Goal: Information Seeking & Learning: Learn about a topic

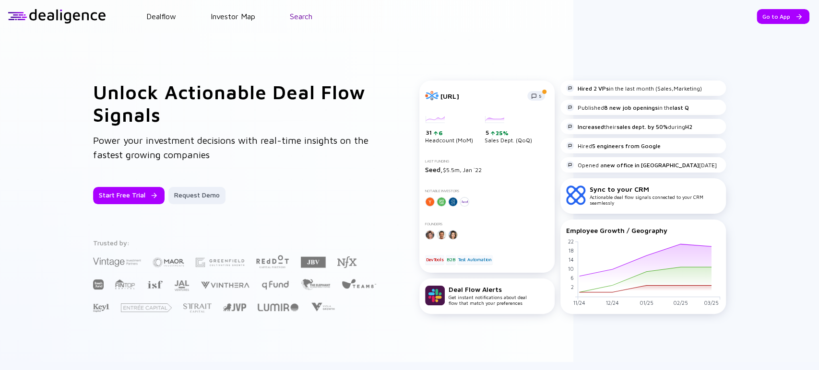
click at [305, 15] on link "Search" at bounding box center [301, 16] width 23 height 9
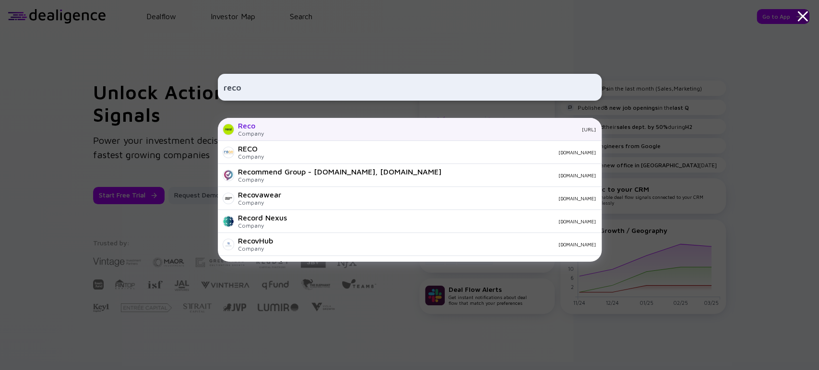
type input "reco"
click at [271, 130] on div "[URL]" at bounding box center [433, 130] width 324 height 6
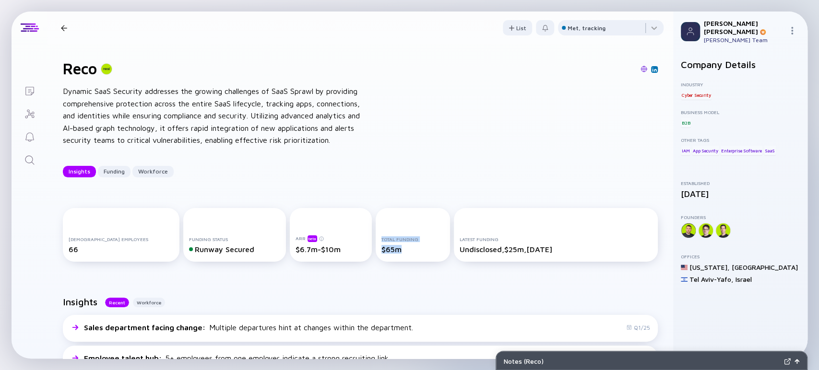
drag, startPoint x: 364, startPoint y: 240, endPoint x: 397, endPoint y: 247, distance: 33.4
click at [397, 247] on div "Total Funding $65m" at bounding box center [413, 235] width 74 height 54
click at [397, 255] on div "Total Funding $65m" at bounding box center [413, 235] width 74 height 54
drag, startPoint x: 387, startPoint y: 250, endPoint x: 363, endPoint y: 237, distance: 27.0
click at [376, 237] on div "Total Funding $65m" at bounding box center [413, 235] width 74 height 54
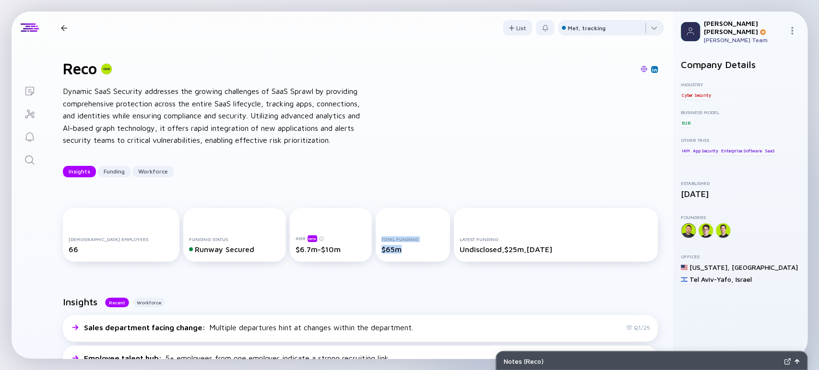
click at [381, 238] on div "Total Funding" at bounding box center [412, 239] width 62 height 6
click at [376, 217] on div "Total Funding $65m" at bounding box center [413, 235] width 74 height 54
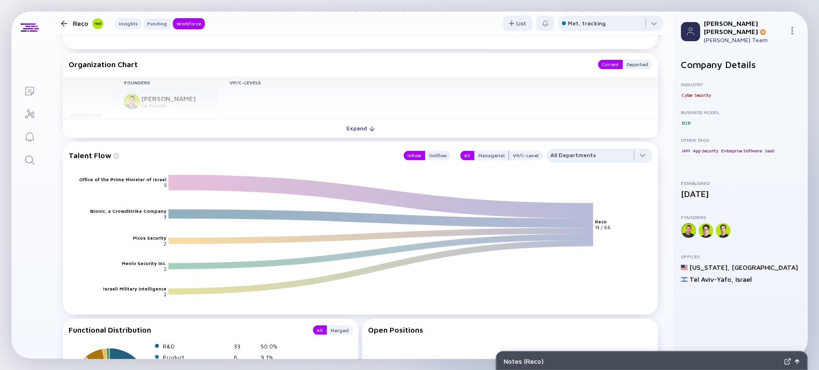
scroll to position [1222, 0]
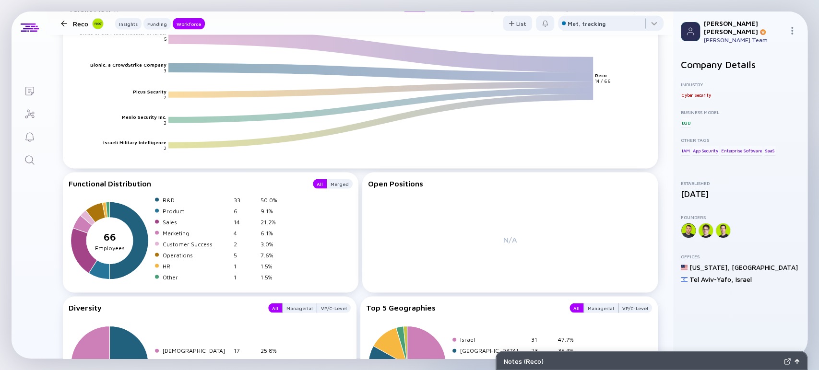
click at [592, 359] on div "Notes ( Reco )" at bounding box center [642, 361] width 276 height 8
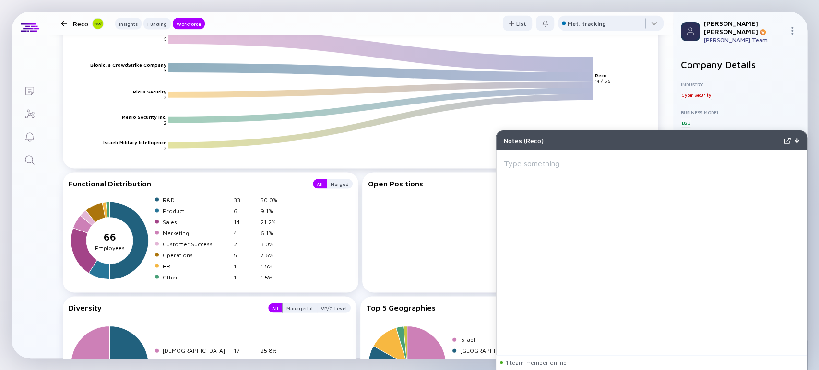
click at [797, 142] on img at bounding box center [796, 140] width 5 height 5
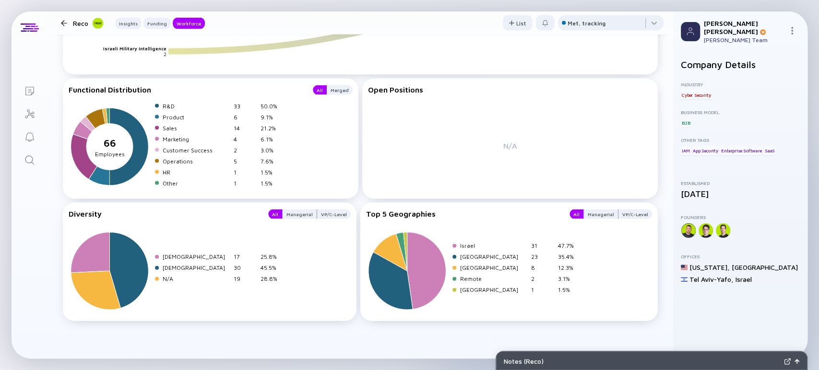
scroll to position [1303, 0]
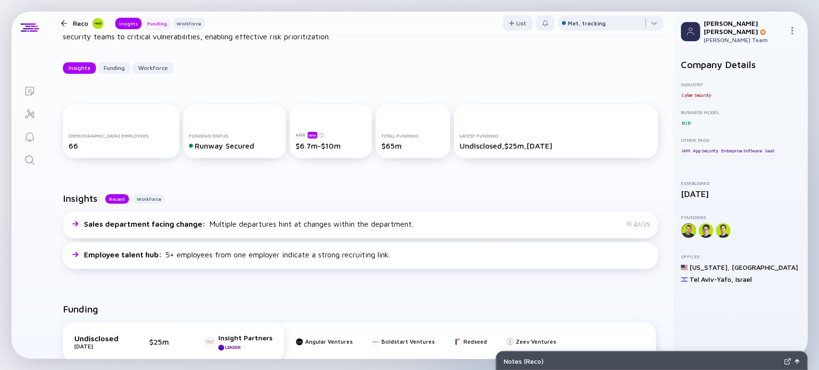
click at [149, 23] on div "Funding" at bounding box center [156, 24] width 27 height 10
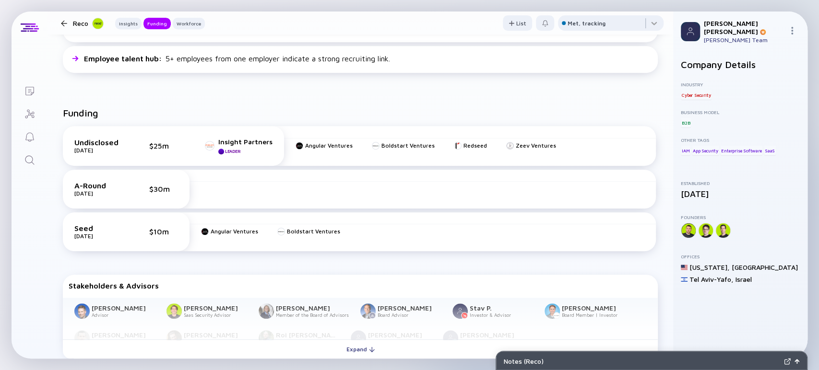
click at [123, 84] on div "Insights Recent Workforce Sales department facing change : Multiple departures …" at bounding box center [359, 36] width 625 height 111
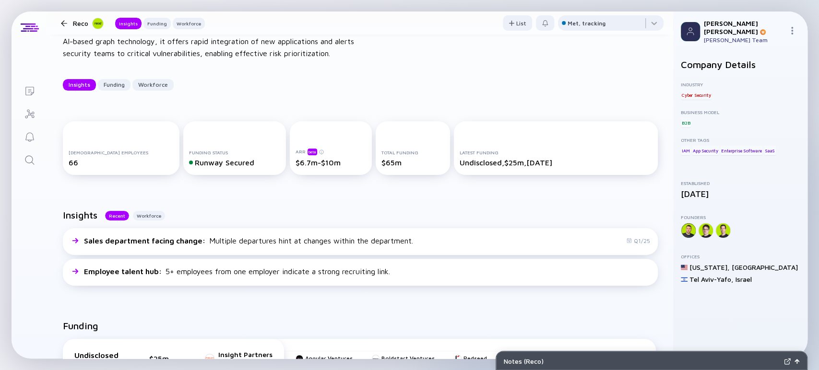
scroll to position [0, 0]
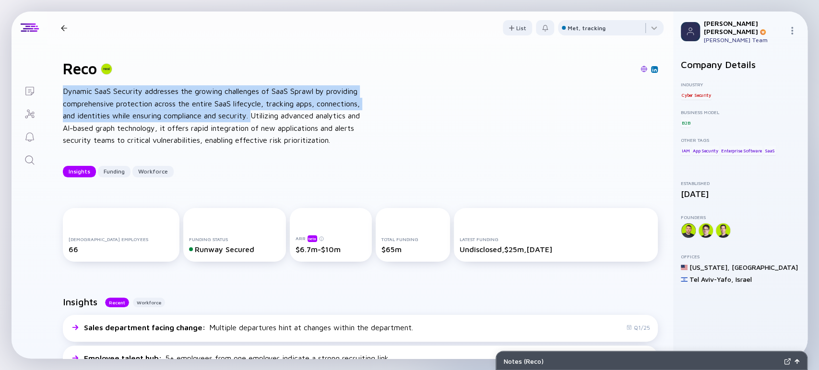
drag, startPoint x: 62, startPoint y: 91, endPoint x: 253, endPoint y: 114, distance: 192.3
click at [253, 114] on div "Dynamic SaaS Security addresses the growing challenges of SaaS Sprawl by provid…" at bounding box center [216, 115] width 307 height 61
click at [256, 115] on div "Dynamic SaaS Security addresses the growing challenges of SaaS Sprawl by provid…" at bounding box center [216, 115] width 307 height 61
click at [252, 117] on div "Dynamic SaaS Security addresses the growing challenges of SaaS Sprawl by provid…" at bounding box center [216, 115] width 307 height 61
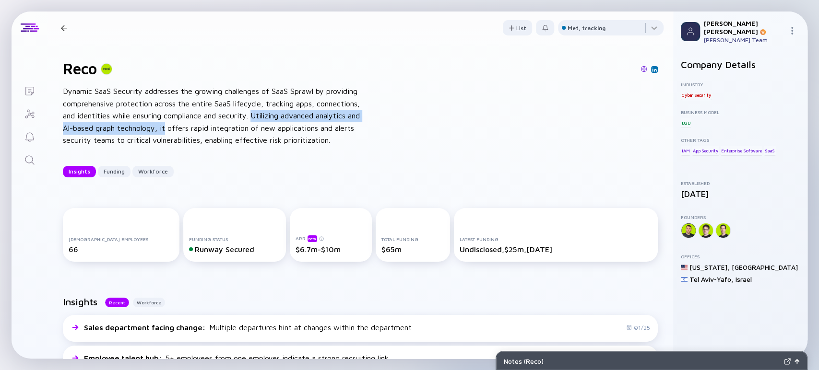
drag, startPoint x: 254, startPoint y: 116, endPoint x: 167, endPoint y: 129, distance: 88.2
click at [167, 129] on div "Dynamic SaaS Security addresses the growing challenges of SaaS Sprawl by provid…" at bounding box center [216, 115] width 307 height 61
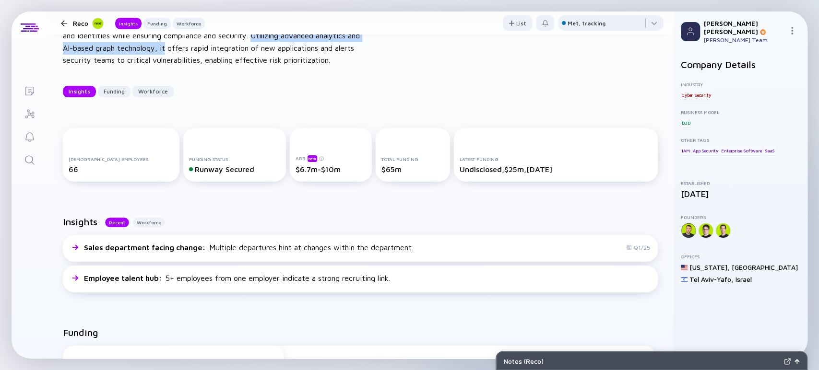
scroll to position [40, 0]
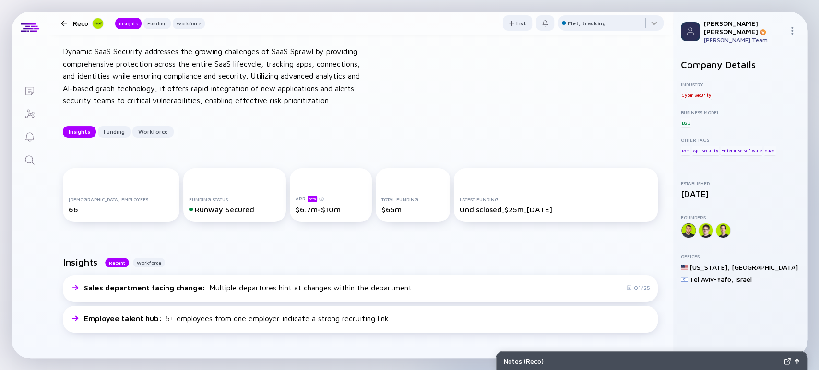
click at [215, 109] on div "Reco Dynamic SaaS Security addresses the growing challenges of SaaS Sprawl by p…" at bounding box center [359, 78] width 625 height 149
